Goal: Answer question/provide support

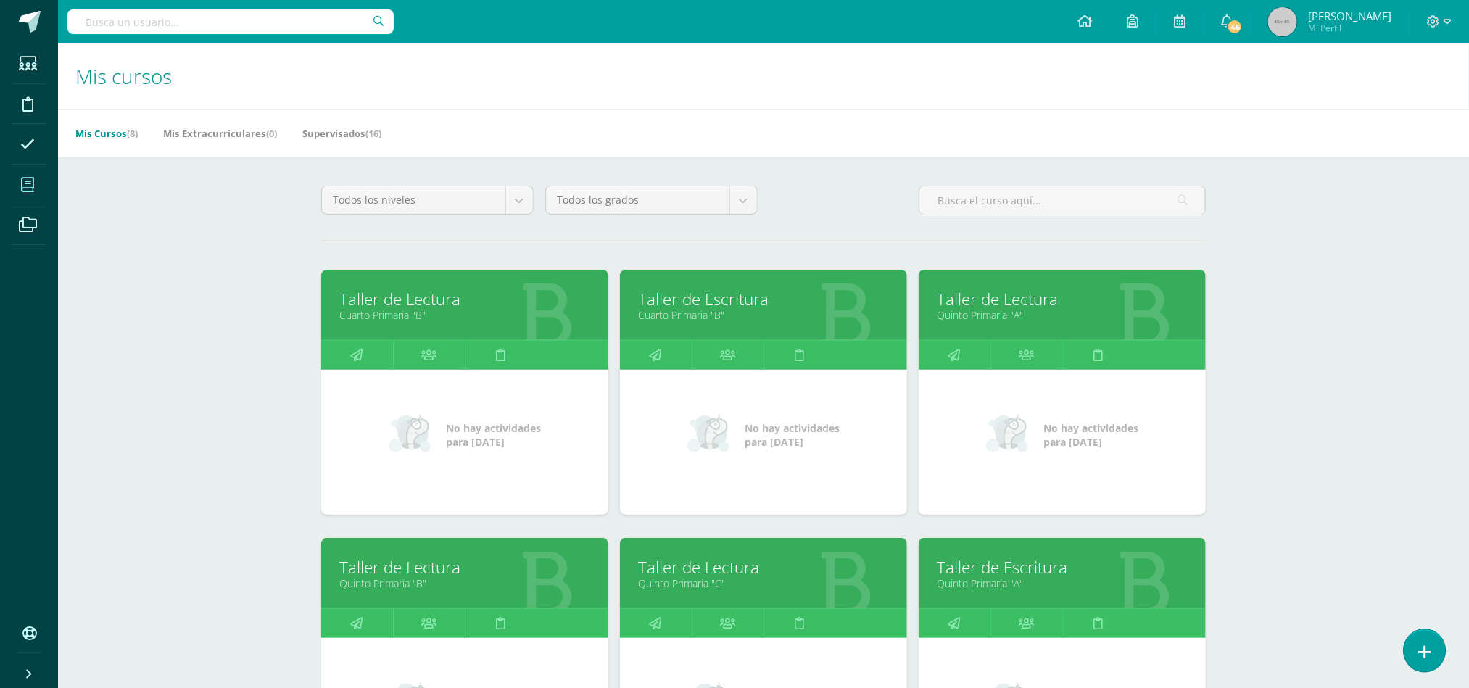
click at [1419, 653] on icon at bounding box center [1425, 652] width 13 height 17
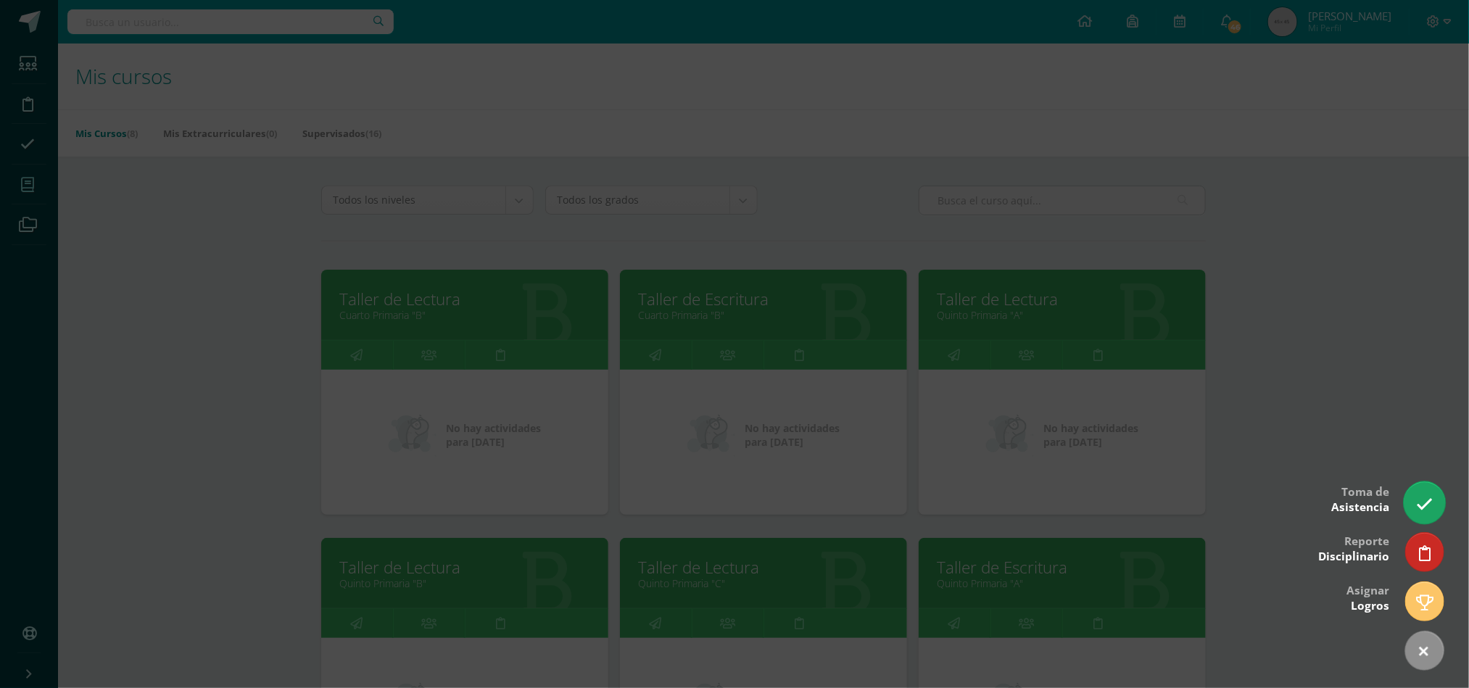
click at [1412, 500] on link at bounding box center [1424, 503] width 41 height 42
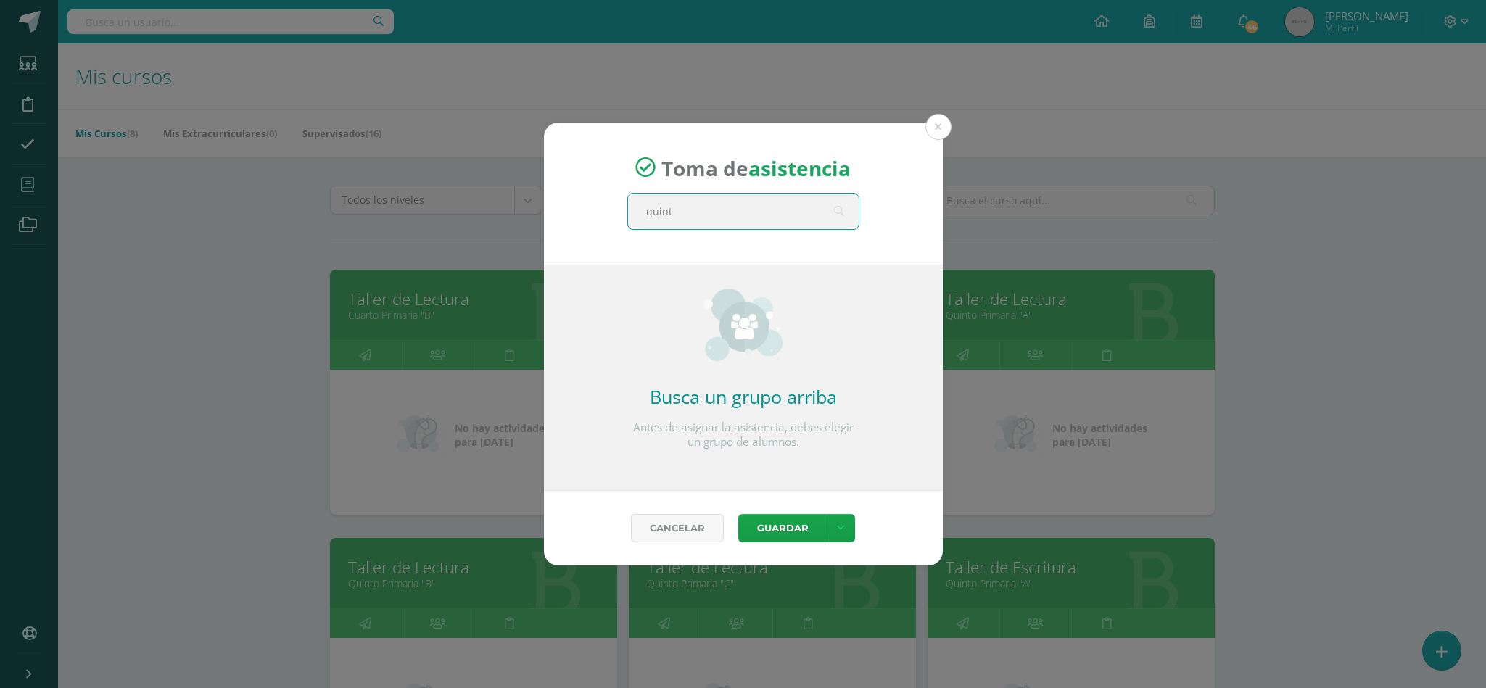
type input "quinto"
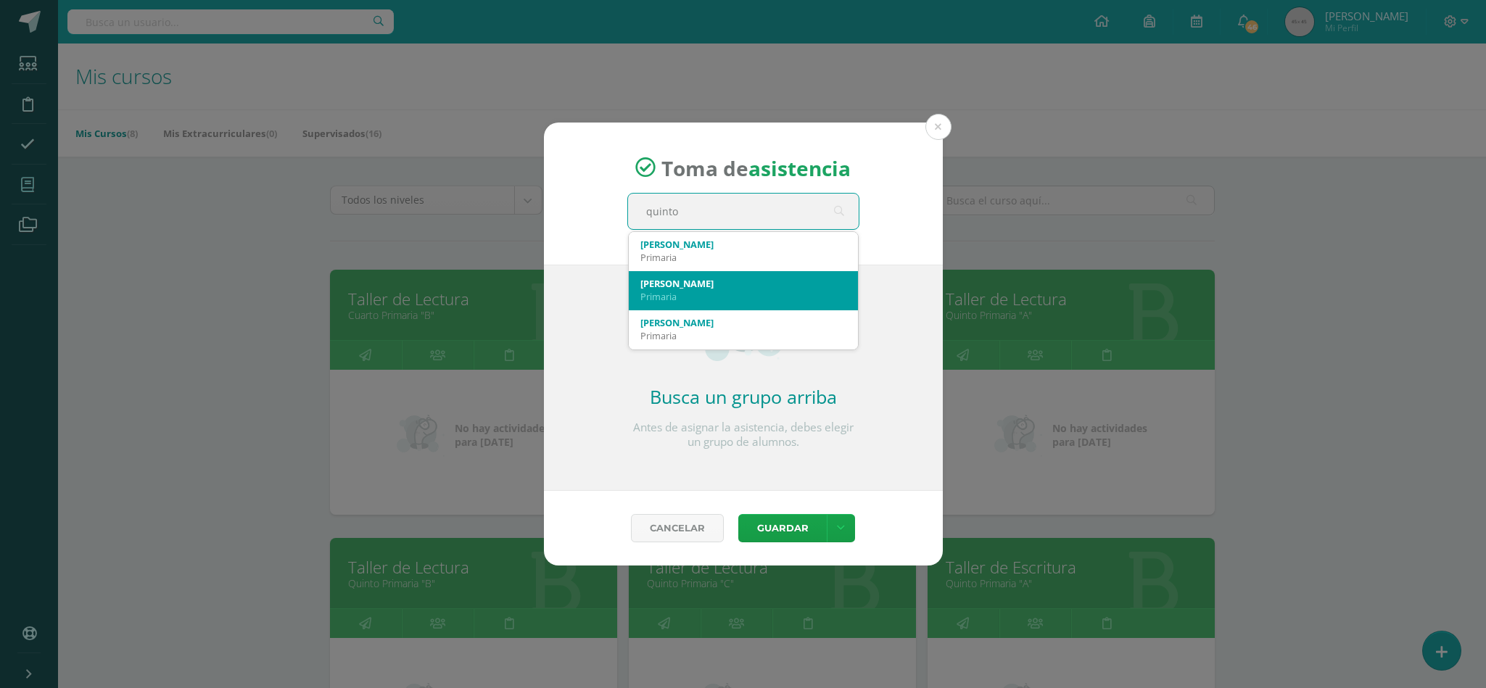
click at [779, 292] on div "Primaria" at bounding box center [743, 296] width 206 height 13
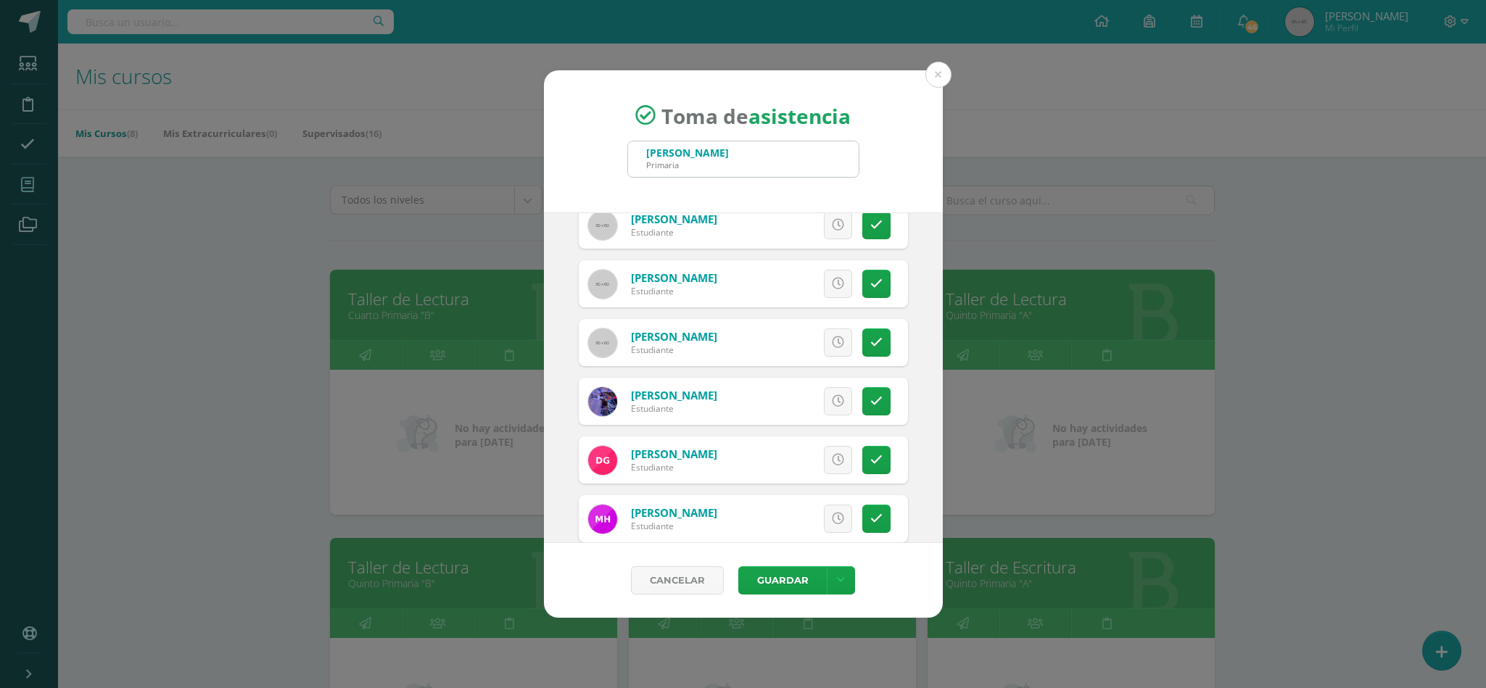
scroll to position [218, 0]
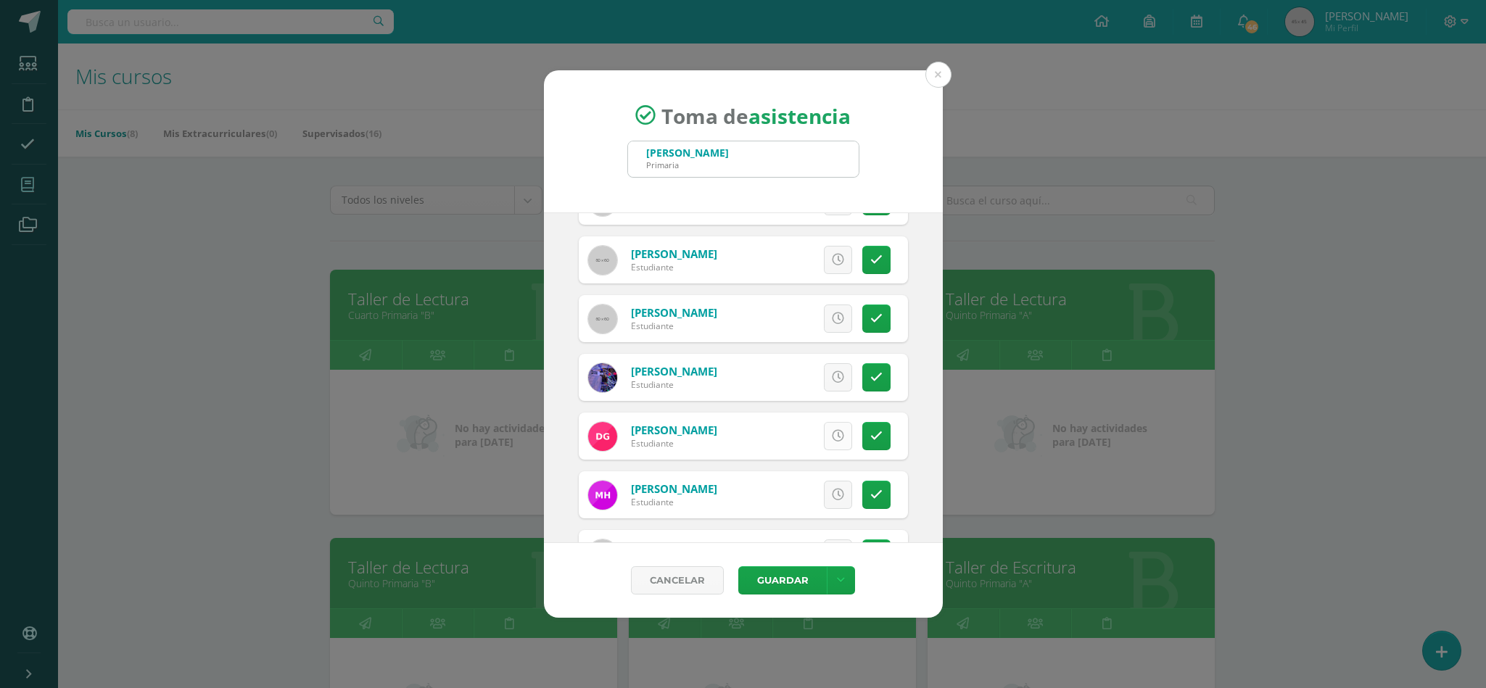
click at [832, 431] on icon at bounding box center [838, 436] width 12 height 12
click at [777, 572] on button "Guardar" at bounding box center [782, 580] width 88 height 28
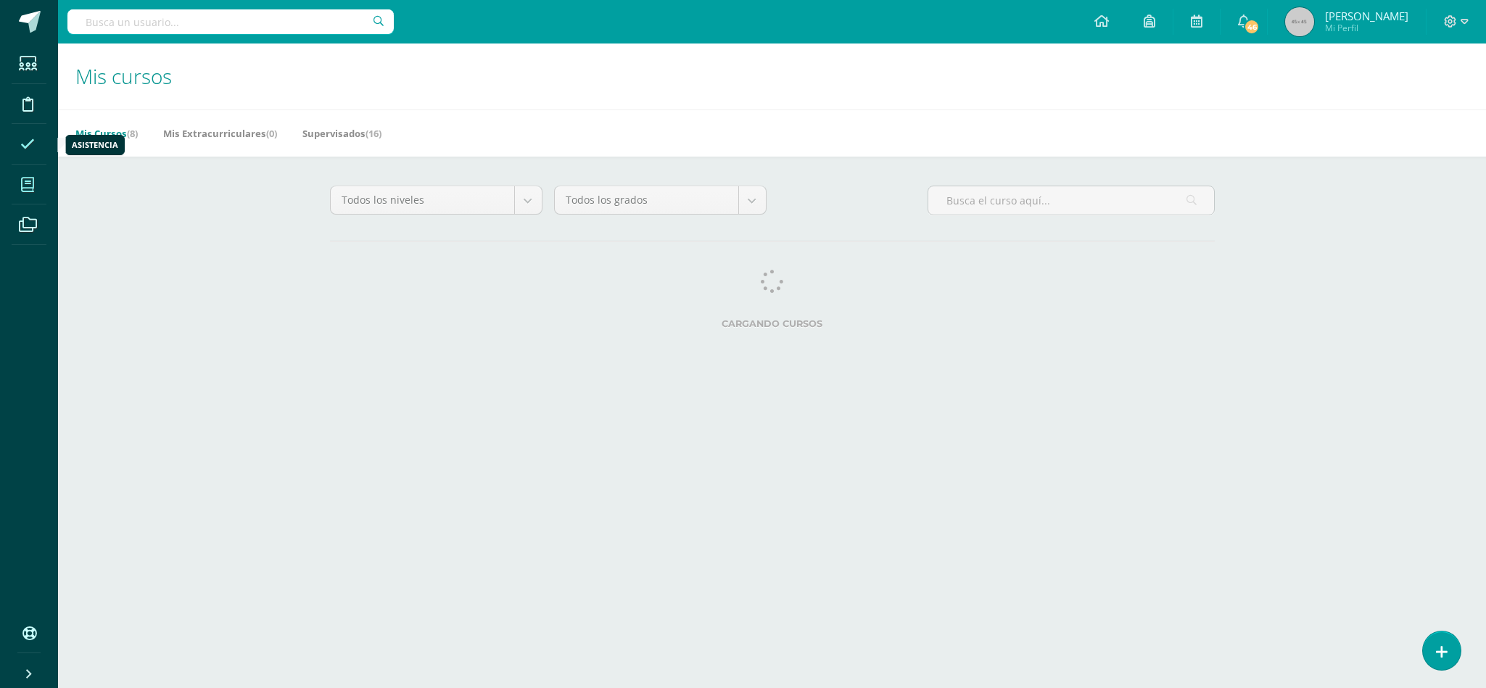
click at [27, 149] on icon at bounding box center [27, 144] width 15 height 15
